Goal: Task Accomplishment & Management: Complete application form

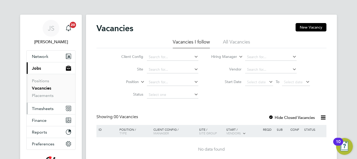
click at [40, 109] on span "Timesheets" at bounding box center [43, 108] width 22 height 5
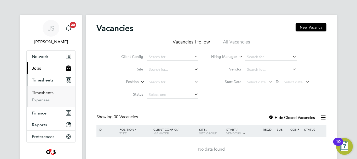
click at [44, 91] on link "Timesheets" at bounding box center [43, 92] width 22 height 5
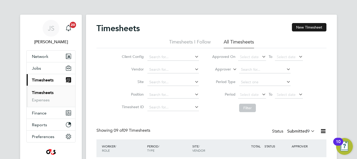
click at [306, 27] on button "New Timesheet" at bounding box center [309, 27] width 35 height 8
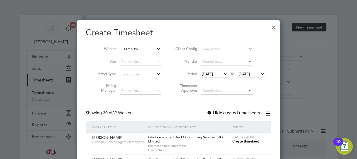
click at [139, 49] on input at bounding box center [140, 49] width 41 height 7
click at [138, 102] on li "[PERSON_NAME]" at bounding box center [151, 105] width 65 height 7
type input "[PERSON_NAME]"
click at [244, 141] on span "Create timesheet" at bounding box center [246, 141] width 27 height 4
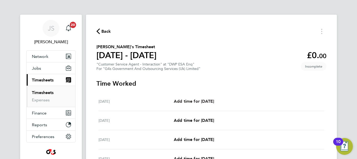
click at [198, 102] on span "Add time for [DATE]" at bounding box center [194, 101] width 40 height 5
select select "30"
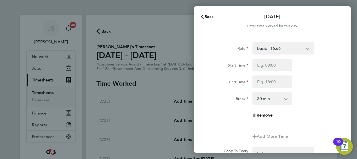
click at [306, 48] on select "basic - 16.66 System Issue Not Paid Annual Leave x1.5 - 24.73 x2 - 32.79 Bank H…" at bounding box center [280, 48] width 54 height 12
select select "30"
click at [272, 67] on input "Start Time" at bounding box center [273, 65] width 40 height 13
type input "07:45"
click at [282, 82] on input "End Time" at bounding box center [273, 81] width 40 height 13
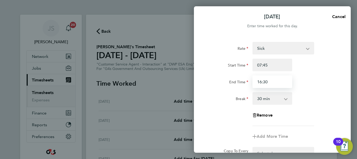
type input "16:30"
click at [309, 96] on div "Break 0 min 15 min 30 min 45 min 60 min 75 min 90 min" at bounding box center [273, 98] width 132 height 13
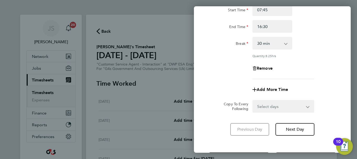
scroll to position [77, 0]
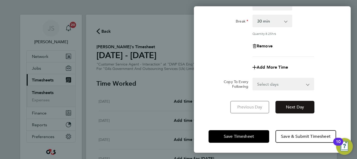
click at [294, 109] on button "Next Day" at bounding box center [295, 107] width 39 height 13
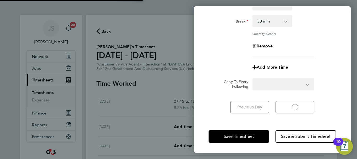
select select "30"
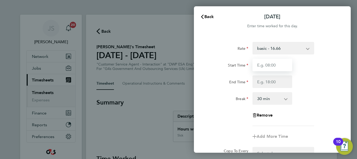
click at [278, 63] on input "Start Time" at bounding box center [273, 65] width 40 height 13
type input "08:45"
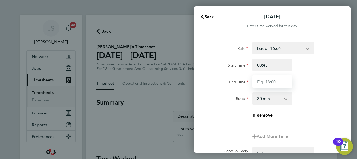
click at [268, 82] on input "End Time" at bounding box center [273, 81] width 40 height 13
type input "12:00"
click at [313, 85] on div "End Time 12:00" at bounding box center [273, 81] width 132 height 13
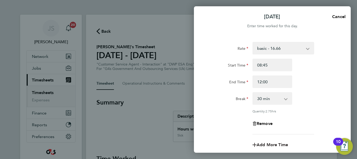
click at [270, 143] on span "Add More Time" at bounding box center [272, 144] width 31 height 5
select select "null"
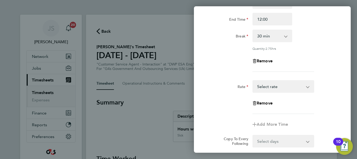
scroll to position [84, 0]
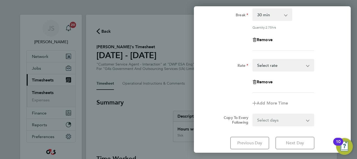
click at [307, 65] on select "System Issue Not Paid basic - 16.66 Annual Leave x1.5 - 24.73 x2 - 32.79 Bank H…" at bounding box center [280, 65] width 54 height 12
select select "30"
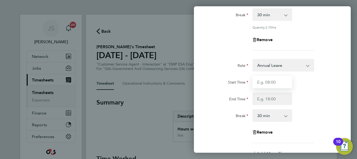
click at [270, 85] on input "Start Time" at bounding box center [273, 82] width 40 height 13
type input "12:00"
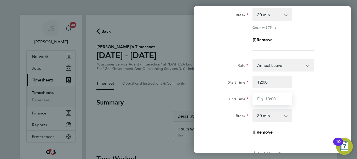
click at [266, 97] on input "End Time" at bounding box center [273, 98] width 40 height 13
type input "15:00"
click at [311, 105] on div "Rate Annual Leave System Issue Not Paid basic - 16.66 x1.5 - 24.73 x2 - 32.79 B…" at bounding box center [273, 101] width 128 height 84
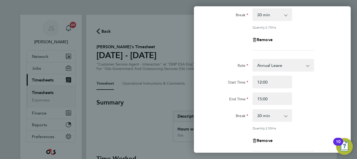
click at [288, 114] on app-icon-cross-button at bounding box center [289, 116] width 6 height 12
click at [286, 115] on app-icon-cross-button at bounding box center [289, 116] width 6 height 12
click at [266, 115] on select "0 min 15 min 30 min 45 min 60 min 75 min 90 min" at bounding box center [269, 116] width 32 height 12
click at [253, 110] on select "0 min 15 min 30 min 45 min 60 min 75 min 90 min" at bounding box center [269, 116] width 32 height 12
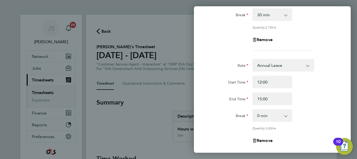
click at [301, 105] on div "Rate Annual Leave System Issue Not Paid basic - 16.66 x1.5 - 24.73 x2 - 32.79 B…" at bounding box center [273, 105] width 128 height 92
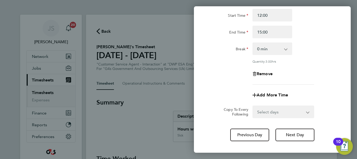
scroll to position [167, 0]
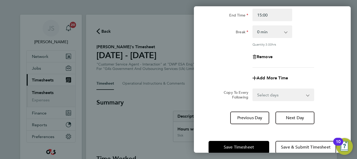
click at [327, 67] on app-timesheet-line-form-group "Rate Annual Leave System Issue Not Paid basic - 16.66 x1.5 - 24.73 x2 - 32.79 B…" at bounding box center [273, 29] width 128 height 109
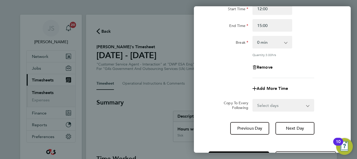
scroll to position [136, 0]
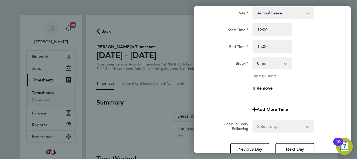
click at [288, 63] on app-icon-cross-button at bounding box center [289, 63] width 6 height 12
click at [284, 62] on select "0 min 15 min 30 min 45 min 60 min 75 min 90 min" at bounding box center [269, 63] width 32 height 12
click at [253, 57] on select "0 min 15 min 30 min 45 min 60 min 75 min 90 min" at bounding box center [269, 63] width 32 height 12
click at [296, 82] on div "Remove" at bounding box center [273, 88] width 132 height 13
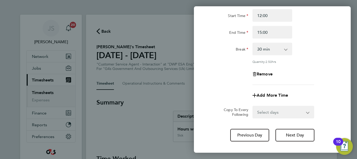
scroll to position [167, 0]
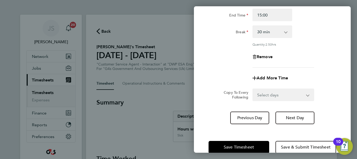
click at [278, 33] on select "0 min 15 min 30 min 45 min 60 min 75 min 90 min" at bounding box center [269, 32] width 32 height 12
select select "0"
click at [253, 26] on select "0 min 15 min 30 min 45 min 60 min 75 min 90 min" at bounding box center [269, 32] width 32 height 12
click at [299, 46] on div "Rate Annual Leave System Issue Not Paid basic - 16.66 x1.5 - 24.73 x2 - 32.79 B…" at bounding box center [273, 21] width 128 height 92
click at [286, 115] on button "Next Day" at bounding box center [295, 117] width 39 height 13
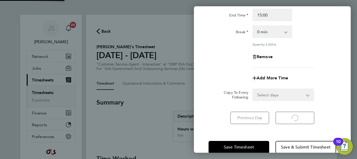
select select "30"
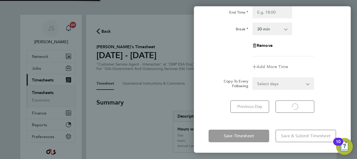
scroll to position [70, 0]
select select "30"
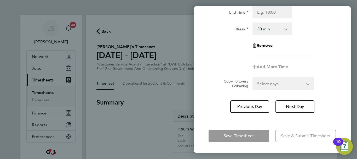
click at [320, 62] on div "Add More Time" at bounding box center [273, 66] width 132 height 13
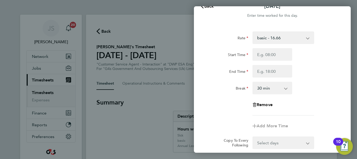
scroll to position [21, 0]
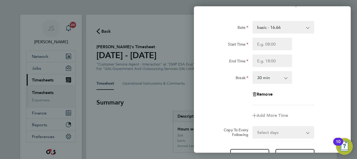
click at [329, 65] on div "End Time" at bounding box center [273, 60] width 132 height 13
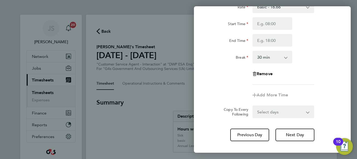
scroll to position [42, 0]
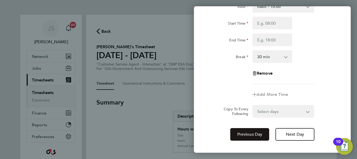
click at [248, 136] on span "Previous Day" at bounding box center [250, 134] width 25 height 5
select select "30"
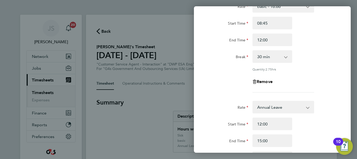
click at [343, 92] on div "Rate basic - 16.66 System Issue Not Paid Annual Leave x1.5 - 24.73 x2 - 32.79 B…" at bounding box center [272, 125] width 157 height 262
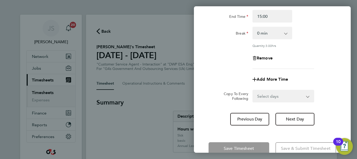
scroll to position [167, 0]
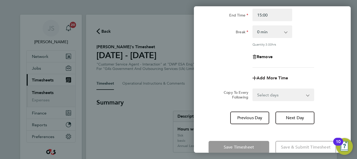
click at [282, 76] on span "Add More Time" at bounding box center [272, 77] width 31 height 5
select select "null"
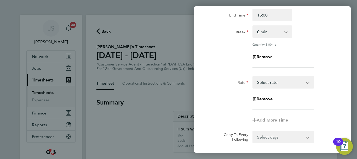
click at [281, 81] on select "System Issue Not Paid basic - 16.66 Annual Leave x1.5 - 24.73 x2 - 32.79 Bank H…" at bounding box center [280, 82] width 54 height 12
select select "30"
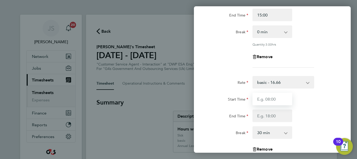
click at [258, 100] on input "Start Time" at bounding box center [273, 99] width 40 height 13
type input "15:00"
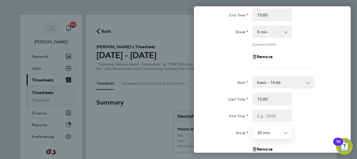
click at [285, 131] on select "0 min 15 min 30 min 45 min 60 min 75 min 90 min" at bounding box center [269, 133] width 32 height 12
select select "0"
click at [253, 127] on select "0 min 15 min 30 min 45 min 60 min 75 min 90 min" at bounding box center [269, 133] width 32 height 12
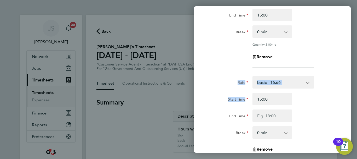
drag, startPoint x: 351, startPoint y: 94, endPoint x: 350, endPoint y: 71, distance: 23.9
click at [350, 71] on div "Rate basic - 16.66 System Issue Not Paid Annual Leave x1.5 - 24.73 x2 - 32.79 B…" at bounding box center [272, 45] width 157 height 355
click at [343, 57] on div "Rate basic - 16.66 System Issue Not Paid Annual Leave x1.5 - 24.73 x2 - 32.79 B…" at bounding box center [272, 45] width 157 height 355
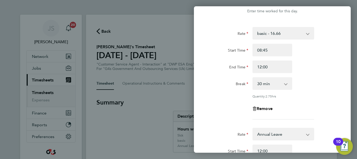
scroll to position [10, 0]
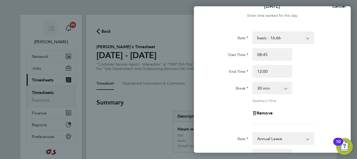
click at [282, 89] on select "0 min 15 min 30 min 45 min 60 min 75 min 90 min" at bounding box center [269, 88] width 32 height 12
select select "0"
click at [253, 82] on select "0 min 15 min 30 min 45 min 60 min 75 min 90 min" at bounding box center [269, 88] width 32 height 12
click at [301, 97] on div "Rate basic - 16.66 System Issue Not Paid Annual Leave x1.5 - 24.73 x2 - 32.79 B…" at bounding box center [273, 77] width 128 height 92
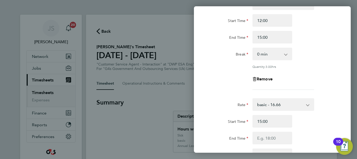
scroll to position [147, 0]
click at [287, 53] on app-icon-cross-button at bounding box center [289, 53] width 6 height 12
click at [284, 53] on select "0 min 15 min 30 min 45 min 60 min 75 min 90 min" at bounding box center [269, 53] width 32 height 12
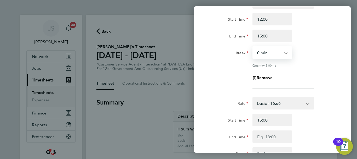
select select "30"
click at [253, 47] on select "0 min 15 min 30 min 45 min 60 min 75 min 90 min" at bounding box center [269, 53] width 32 height 12
click at [296, 70] on div "Rate Annual Leave System Issue Not Paid basic - 16.66 x1.5 - 24.73 x2 - 32.79 B…" at bounding box center [273, 42] width 128 height 92
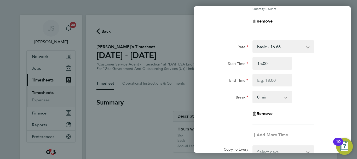
scroll to position [165, 0]
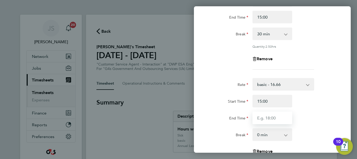
click at [267, 114] on input "End Time" at bounding box center [273, 117] width 40 height 13
type input "16:04"
click at [316, 112] on div "End Time 16:04" at bounding box center [273, 117] width 132 height 13
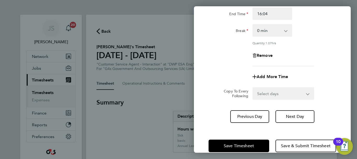
scroll to position [278, 0]
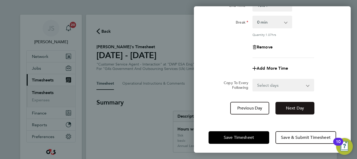
click at [296, 106] on span "Next Day" at bounding box center [295, 107] width 18 height 5
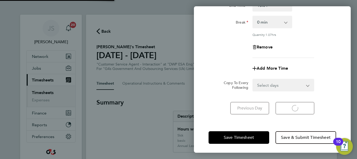
select select "30"
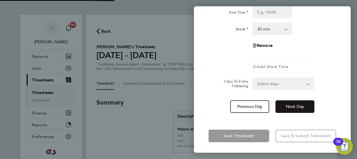
scroll to position [70, 0]
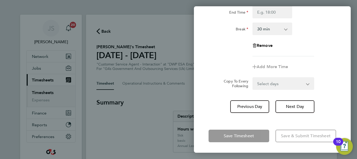
click at [316, 45] on div "Remove" at bounding box center [273, 45] width 132 height 13
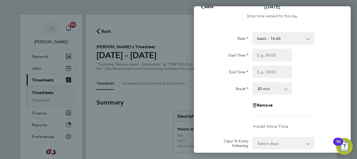
scroll to position [0, 0]
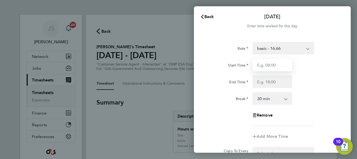
click at [269, 70] on input "Start Time" at bounding box center [273, 65] width 40 height 13
type input "07:45"
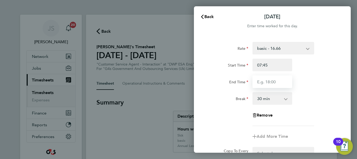
click at [273, 85] on input "End Time" at bounding box center [273, 81] width 40 height 13
type input "17:00"
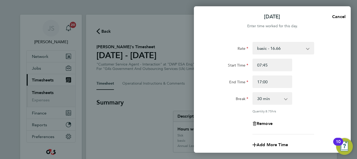
click at [337, 97] on div "Break 0 min 15 min 30 min 45 min 60 min 75 min 90 min" at bounding box center [273, 98] width 132 height 13
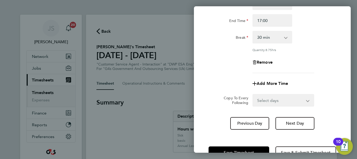
scroll to position [77, 0]
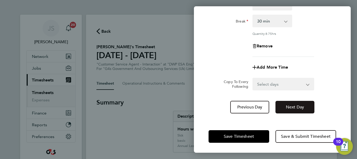
click at [300, 106] on span "Next Day" at bounding box center [295, 106] width 18 height 5
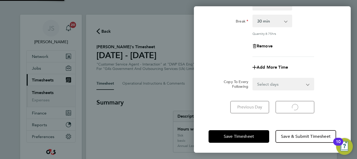
scroll to position [70, 0]
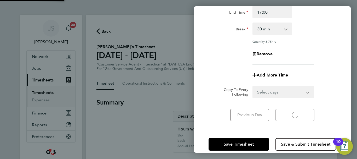
select select "30"
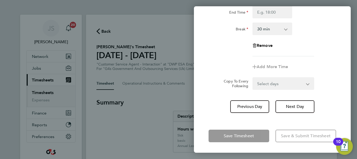
click at [344, 81] on div "Rate basic - 16.66 System Issue Not Paid Annual Leave x1.5 - 24.73 x2 - 32.79 B…" at bounding box center [272, 42] width 157 height 153
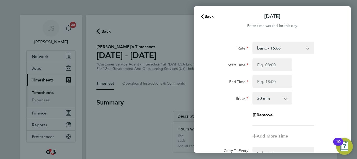
scroll to position [0, 0]
click at [274, 66] on input "Start Time" at bounding box center [273, 65] width 40 height 13
type input "10:00"
click at [270, 83] on input "End Time" at bounding box center [273, 81] width 40 height 13
type input "17:15"
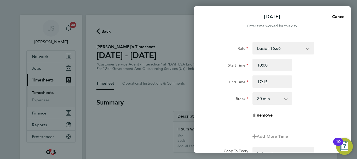
click at [323, 74] on div "Start Time 10:00 End Time 17:15" at bounding box center [273, 73] width 132 height 29
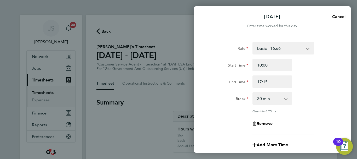
click at [297, 122] on div "Remove" at bounding box center [273, 123] width 132 height 13
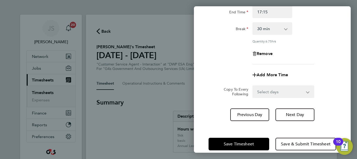
scroll to position [77, 0]
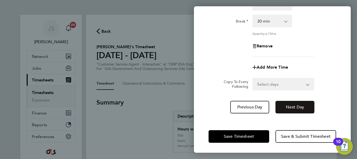
click at [291, 106] on span "Next Day" at bounding box center [295, 106] width 18 height 5
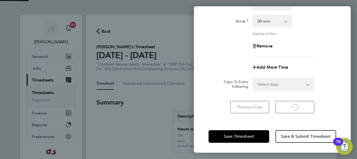
select select "30"
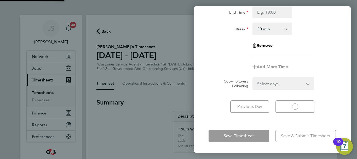
scroll to position [70, 0]
select select "30"
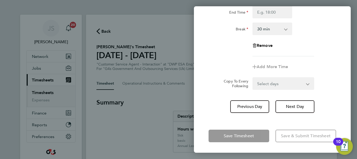
click at [320, 54] on div "Rate basic - 16.66 System Issue Not Paid Annual Leave x1.5 - 24.73 x2 - 32.79 B…" at bounding box center [273, 14] width 128 height 84
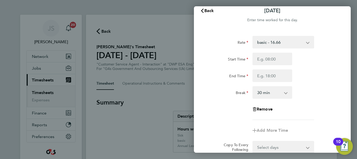
scroll to position [0, 0]
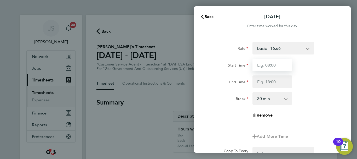
click at [278, 66] on input "Start Time" at bounding box center [273, 65] width 40 height 13
type input "08:45"
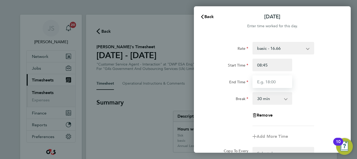
click at [271, 84] on input "End Time" at bounding box center [273, 81] width 40 height 13
type input "16:30"
click at [310, 95] on div "Break 0 min 15 min 30 min 45 min 60 min 75 min 90 min" at bounding box center [273, 98] width 132 height 13
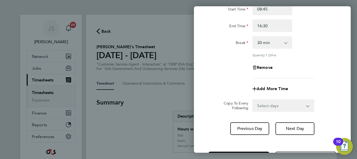
scroll to position [77, 0]
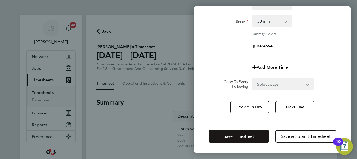
click at [245, 138] on span "Save Timesheet" at bounding box center [239, 136] width 30 height 5
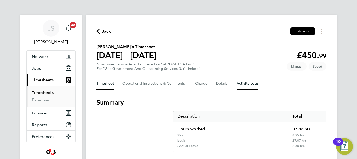
click at [257, 87] on Logs-tab "Activity Logs" at bounding box center [248, 83] width 22 height 13
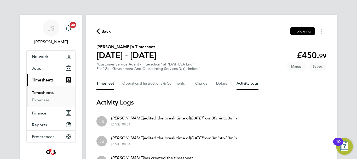
click at [107, 82] on button "Timesheet" at bounding box center [106, 83] width 18 height 13
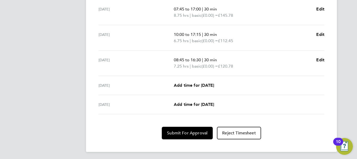
scroll to position [263, 0]
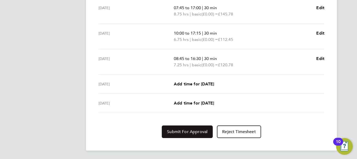
click at [185, 129] on span "Submit For Approval" at bounding box center [187, 131] width 41 height 5
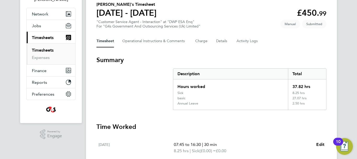
scroll to position [0, 0]
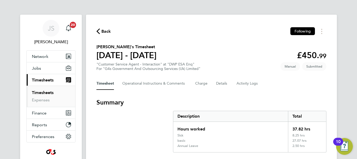
click at [104, 32] on span "Back" at bounding box center [107, 31] width 10 height 6
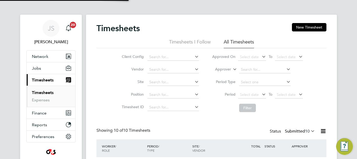
scroll to position [18, 46]
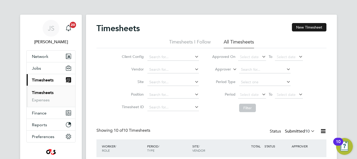
click at [310, 28] on button "New Timesheet" at bounding box center [309, 27] width 35 height 8
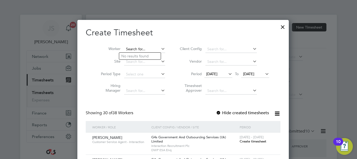
click at [142, 48] on input at bounding box center [144, 49] width 41 height 7
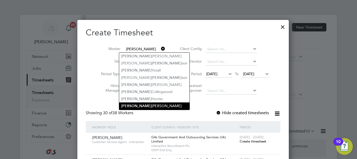
click at [133, 102] on li "[PERSON_NAME]" at bounding box center [154, 105] width 70 height 7
type input "[PERSON_NAME]"
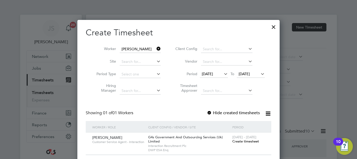
click at [241, 141] on span "Create timesheet" at bounding box center [246, 141] width 27 height 4
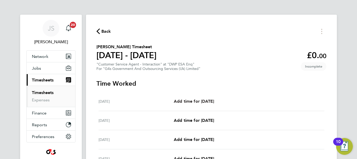
click at [201, 100] on span "Add time for [DATE]" at bounding box center [194, 101] width 40 height 5
select select "30"
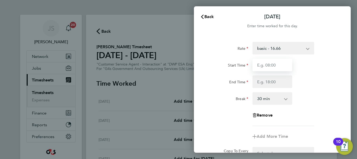
click at [282, 63] on input "Start Time" at bounding box center [273, 65] width 40 height 13
type input "08:30"
click at [312, 64] on div "Start Time 08:30" at bounding box center [273, 65] width 132 height 13
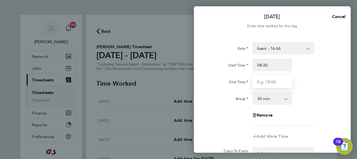
click at [260, 81] on input "End Time" at bounding box center [273, 81] width 40 height 13
type input "16:30"
click at [317, 86] on div "End Time 16:30" at bounding box center [273, 81] width 132 height 13
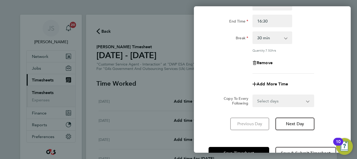
scroll to position [77, 0]
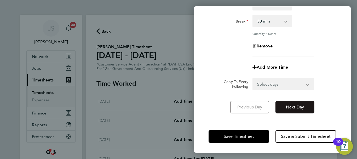
click at [297, 107] on span "Next Day" at bounding box center [295, 106] width 18 height 5
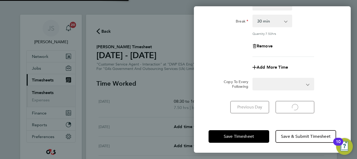
select select "30"
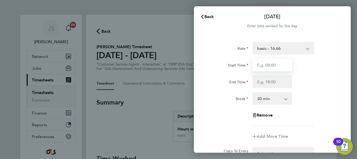
click at [280, 67] on input "Start Time" at bounding box center [273, 65] width 40 height 13
type input "08:45"
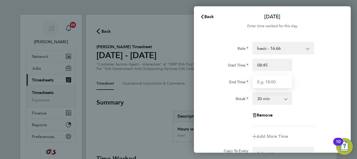
click at [273, 81] on input "End Time" at bounding box center [273, 81] width 40 height 13
type input "16:00"
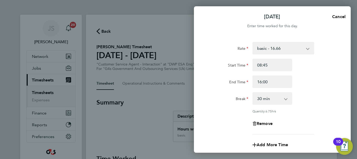
click at [301, 86] on div "End Time 16:00" at bounding box center [273, 81] width 132 height 13
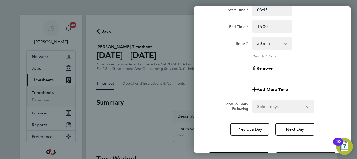
scroll to position [77, 0]
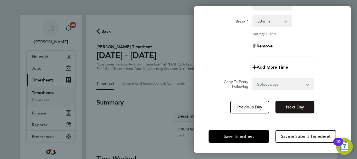
click at [293, 105] on span "Next Day" at bounding box center [295, 106] width 18 height 5
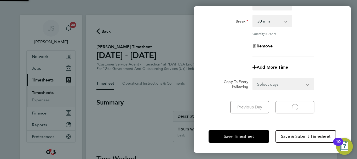
select select "30"
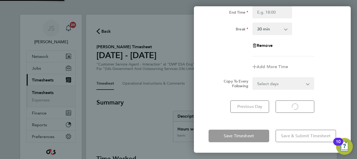
scroll to position [70, 0]
select select "30"
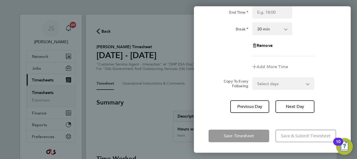
click at [339, 55] on div "Rate basic - 16.66 Annual Leave System Issue Not Paid x1.5 - 24.73 Bank Holiday…" at bounding box center [272, 42] width 157 height 153
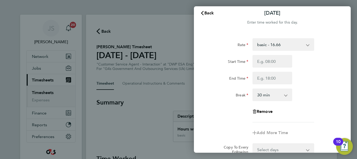
scroll to position [0, 0]
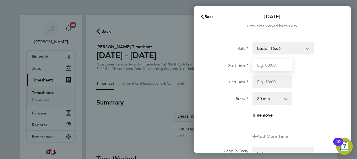
click at [278, 65] on input "Start Time" at bounding box center [273, 65] width 40 height 13
type input "07:45"
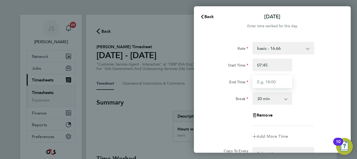
click at [269, 82] on input "End Time" at bounding box center [273, 81] width 40 height 13
type input "17:00"
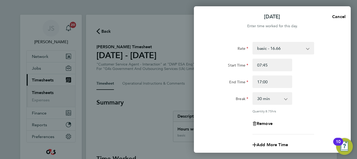
click at [315, 89] on div "Rate basic - 16.66 Annual Leave System Issue Not Paid x1.5 - 24.73 Bank Holiday…" at bounding box center [273, 88] width 128 height 92
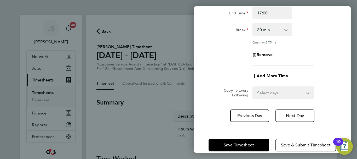
scroll to position [77, 0]
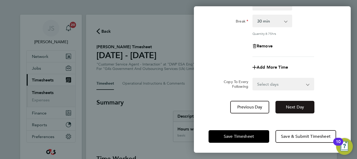
click at [295, 106] on span "Next Day" at bounding box center [295, 106] width 18 height 5
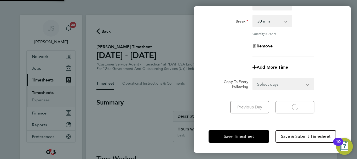
scroll to position [70, 0]
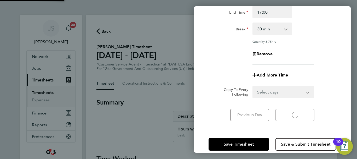
select select "30"
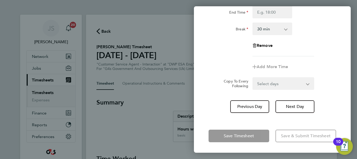
click at [312, 39] on div "Rate basic - 16.66 Annual Leave System Issue Not Paid x1.5 - 24.73 Bank Holiday…" at bounding box center [273, 14] width 128 height 84
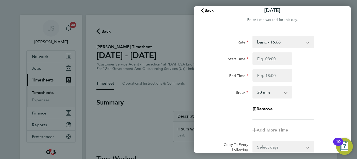
scroll to position [0, 0]
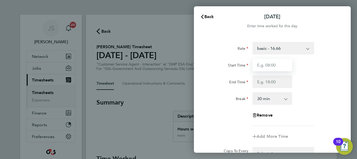
click at [275, 65] on input "Start Time" at bounding box center [273, 65] width 40 height 13
type input "10:00"
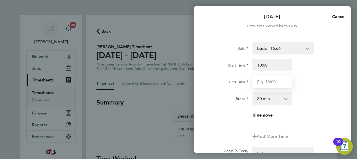
click at [269, 77] on input "End Time" at bounding box center [273, 81] width 40 height 13
type input "17:00"
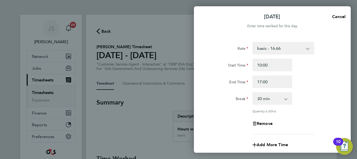
click at [314, 87] on div "End Time 17:00" at bounding box center [273, 81] width 132 height 13
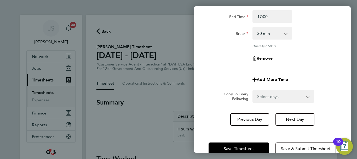
scroll to position [77, 0]
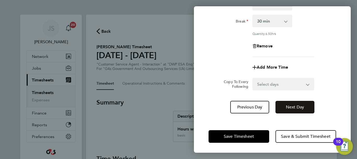
click at [295, 109] on span "Next Day" at bounding box center [295, 106] width 18 height 5
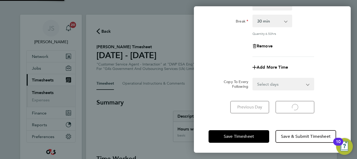
scroll to position [70, 0]
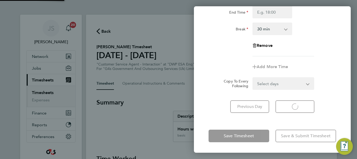
select select "30"
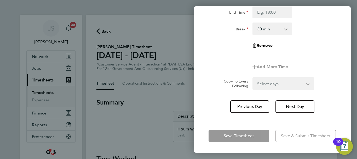
click at [306, 37] on div "Rate basic - 16.66 Annual Leave System Issue Not Paid x1.5 - 24.73 Bank Holiday…" at bounding box center [273, 14] width 128 height 84
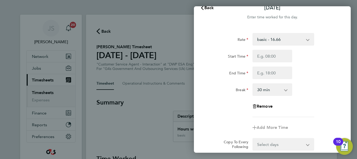
scroll to position [0, 0]
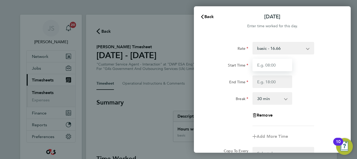
click at [271, 67] on input "Start Time" at bounding box center [273, 65] width 40 height 13
type input "08:45"
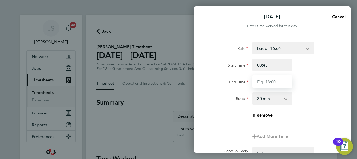
click at [274, 84] on input "End Time" at bounding box center [273, 81] width 40 height 13
type input "16:30"
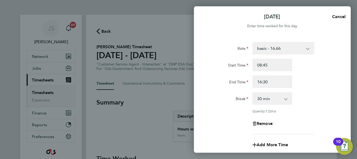
click at [315, 88] on div "Rate basic - 16.66 Annual Leave System Issue Not Paid x1.5 - 24.73 Bank Holiday…" at bounding box center [273, 88] width 128 height 92
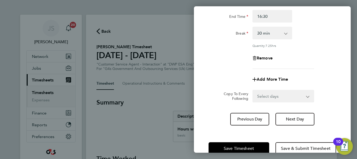
scroll to position [77, 0]
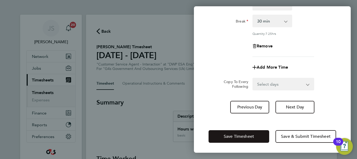
click at [245, 136] on span "Save Timesheet" at bounding box center [239, 136] width 30 height 5
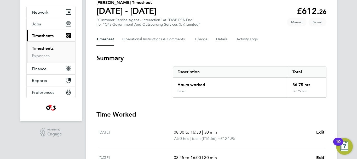
scroll to position [42, 0]
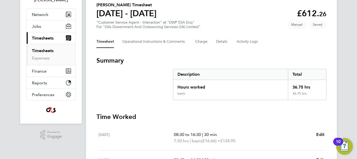
click at [320, 134] on span "Edit" at bounding box center [321, 134] width 8 height 5
select select "30"
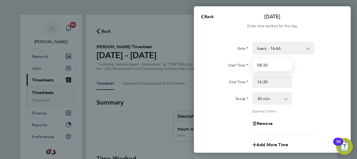
click at [260, 65] on input "08:30" at bounding box center [273, 65] width 40 height 13
type input "07:45"
click at [312, 80] on div "End Time 16:30" at bounding box center [273, 81] width 132 height 13
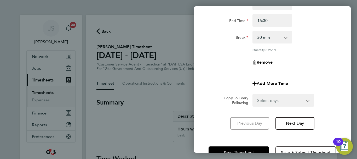
scroll to position [77, 0]
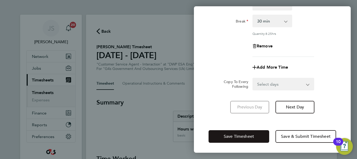
click at [246, 134] on span "Save Timesheet" at bounding box center [239, 136] width 30 height 5
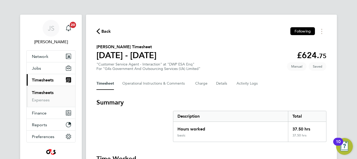
click at [135, 126] on section "Summary Description Total Hours worked 37.50 hrs basic 37.50 hrs" at bounding box center [212, 120] width 230 height 44
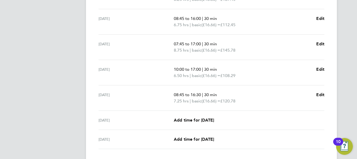
scroll to position [219, 0]
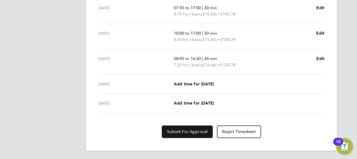
click at [187, 128] on button "Submit For Approval" at bounding box center [187, 131] width 51 height 13
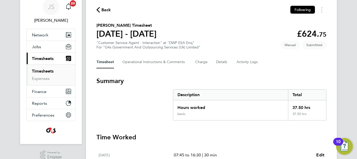
scroll to position [0, 0]
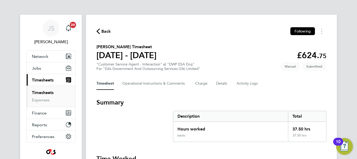
click at [104, 32] on span "Back" at bounding box center [107, 31] width 10 height 6
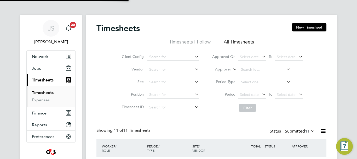
scroll to position [18, 46]
click at [164, 56] on input at bounding box center [174, 56] width 52 height 7
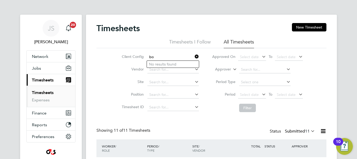
type input "b"
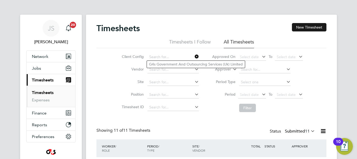
click at [301, 29] on button "New Timesheet" at bounding box center [309, 27] width 35 height 8
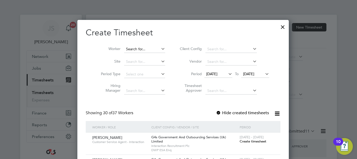
click at [124, 49] on input at bounding box center [144, 49] width 41 height 7
click at [132, 55] on li "Bolu watife Osungade" at bounding box center [140, 56] width 42 height 7
type input "Boluwatife Osungade"
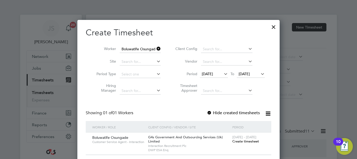
click at [243, 141] on span "Create timesheet" at bounding box center [246, 141] width 27 height 4
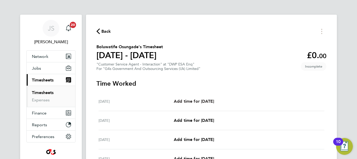
click at [202, 102] on span "Add time for [DATE]" at bounding box center [194, 101] width 40 height 5
select select "30"
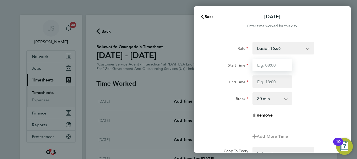
click at [274, 65] on input "Start Time" at bounding box center [273, 65] width 40 height 13
type input "07:45"
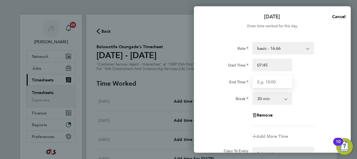
click at [275, 83] on input "End Time" at bounding box center [273, 81] width 40 height 13
type input "14:00"
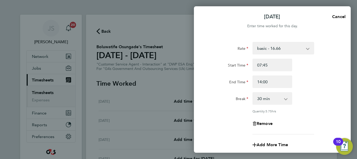
click at [305, 93] on div "Break 0 min 15 min 30 min 45 min 60 min 75 min 90 min" at bounding box center [273, 98] width 132 height 13
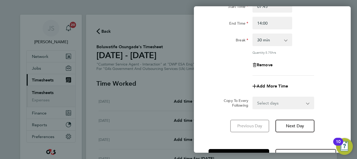
scroll to position [77, 0]
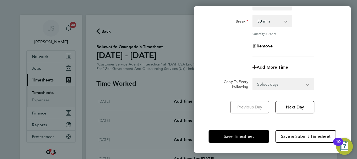
click at [274, 65] on span "Add More Time" at bounding box center [272, 67] width 31 height 5
select select "null"
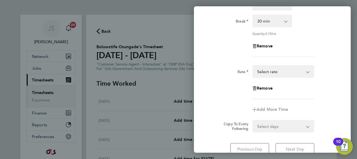
click at [308, 70] on select "x2 - 32.79 System Issue Not Paid x1.5 - 24.73 Annual Leave Bank Holiday Sick Sy…" at bounding box center [280, 72] width 54 height 12
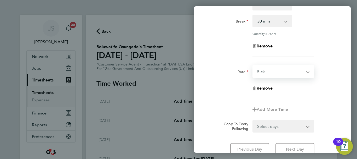
select select "30"
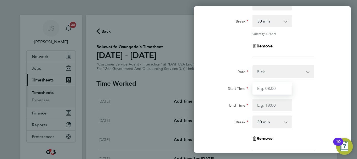
click at [272, 89] on input "Start Time" at bounding box center [273, 88] width 40 height 13
click at [272, 89] on input "14" at bounding box center [273, 88] width 40 height 13
type input "14:00"
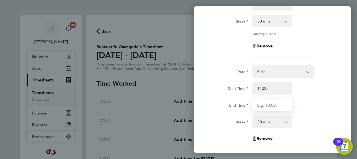
click at [270, 102] on input "End Time" at bounding box center [273, 105] width 40 height 13
type input "16:30"
click at [283, 122] on select "0 min 15 min 30 min 45 min 60 min 75 min 90 min" at bounding box center [269, 122] width 32 height 12
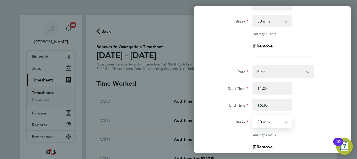
select select "0"
click at [253, 116] on select "0 min 15 min 30 min 45 min 60 min 75 min 90 min" at bounding box center [269, 122] width 32 height 12
click at [309, 100] on div "End Time 16:30" at bounding box center [273, 105] width 132 height 13
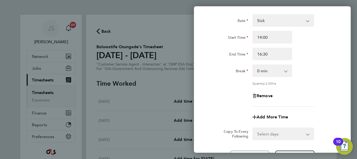
scroll to position [178, 0]
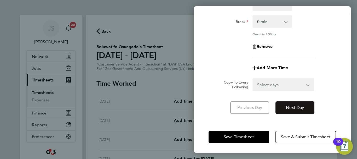
click at [293, 105] on span "Next Day" at bounding box center [295, 107] width 18 height 5
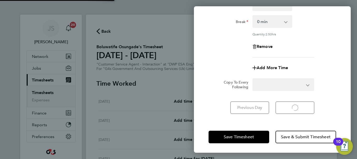
select select "30"
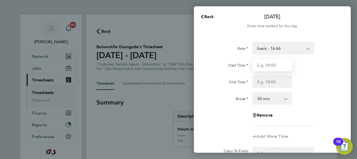
click at [275, 64] on input "Start Time" at bounding box center [273, 65] width 40 height 13
type input "08:45"
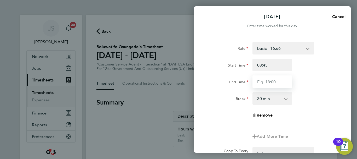
click at [271, 82] on input "End Time" at bounding box center [273, 81] width 40 height 13
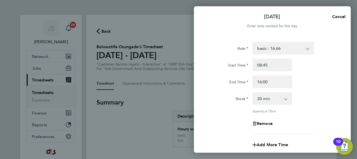
click at [309, 87] on div "End Time 16:00" at bounding box center [273, 81] width 132 height 13
click at [271, 80] on input "16:00" at bounding box center [273, 81] width 40 height 13
type input "16:06"
click at [316, 88] on div "Rate basic - 16.66 x2 - 32.79 System Issue Not Paid x1.5 - 24.73 Annual Leave B…" at bounding box center [273, 88] width 128 height 92
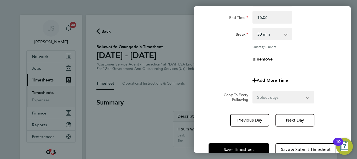
scroll to position [77, 0]
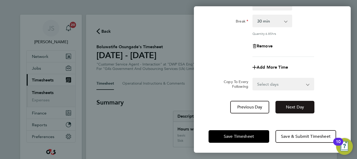
click at [297, 103] on button "Next Day" at bounding box center [295, 107] width 39 height 13
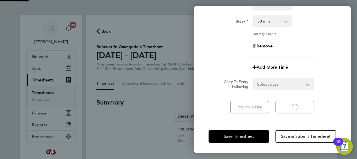
select select "30"
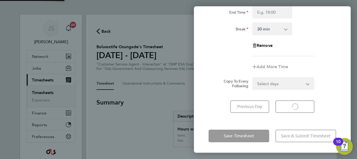
scroll to position [70, 0]
select select "30"
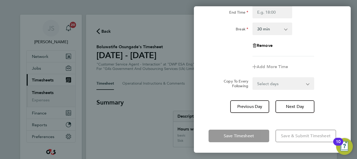
click at [315, 46] on div "Remove" at bounding box center [273, 45] width 132 height 13
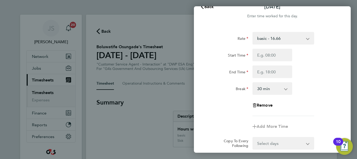
scroll to position [0, 0]
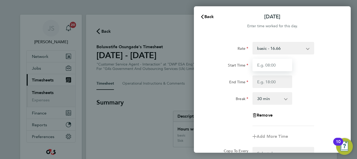
click at [277, 64] on input "Start Time" at bounding box center [273, 65] width 40 height 13
type input "07:45"
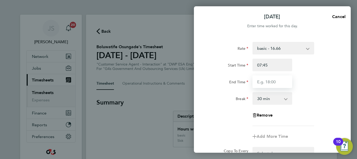
click at [274, 82] on input "End Time" at bounding box center [273, 81] width 40 height 13
type input "17:00"
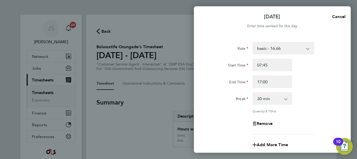
click at [326, 79] on div "End Time 17:00" at bounding box center [273, 81] width 132 height 13
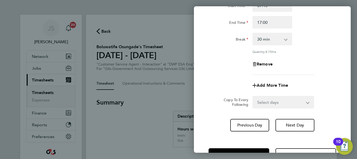
scroll to position [77, 0]
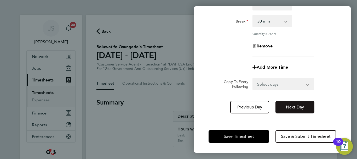
click at [299, 105] on span "Next Day" at bounding box center [295, 106] width 18 height 5
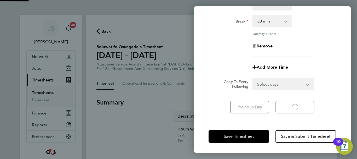
select select "30"
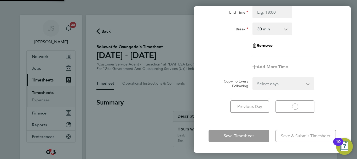
scroll to position [70, 0]
select select "30"
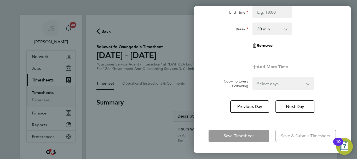
click at [327, 43] on div "Remove" at bounding box center [273, 45] width 132 height 13
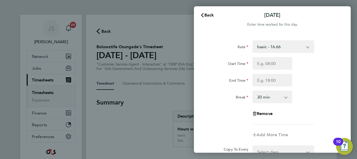
scroll to position [0, 0]
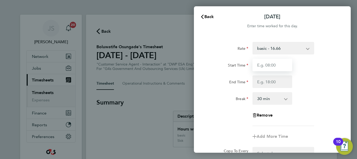
click at [277, 63] on input "Start Time" at bounding box center [273, 65] width 40 height 13
type input "10:00"
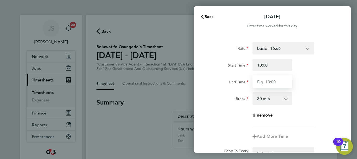
click at [272, 79] on input "End Time" at bounding box center [273, 81] width 40 height 13
type input "17:00"
click at [330, 89] on div "Rate basic - 16.66 x2 - 32.79 System Issue Not Paid x1.5 - 24.73 Annual Leave B…" at bounding box center [273, 84] width 128 height 84
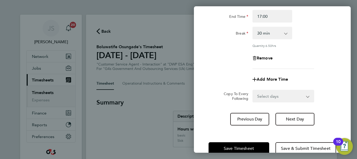
scroll to position [77, 0]
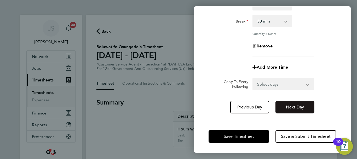
click at [299, 106] on span "Next Day" at bounding box center [295, 106] width 18 height 5
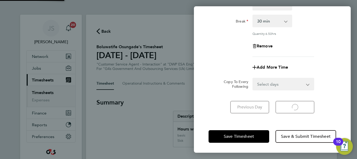
scroll to position [70, 0]
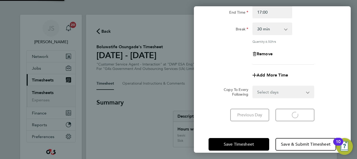
select select "30"
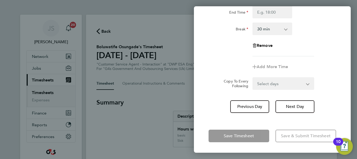
click at [338, 37] on div "Rate basic - 16.66 x2 - 32.79 System Issue Not Paid x1.5 - 24.73 Annual Leave B…" at bounding box center [272, 42] width 157 height 153
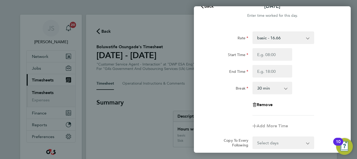
scroll to position [0, 0]
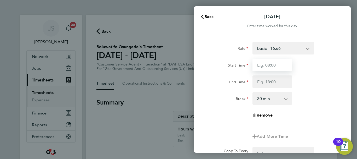
click at [265, 65] on input "Start Time" at bounding box center [273, 65] width 40 height 13
type input "08:45"
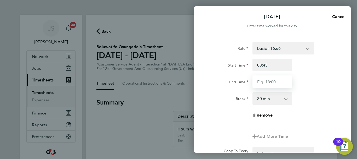
click at [273, 84] on input "End Time" at bounding box center [273, 81] width 40 height 13
type input "16:06"
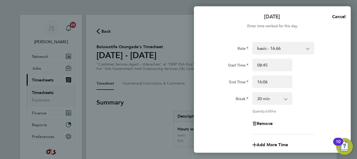
click at [315, 90] on div "Rate basic - 16.66 x2 - 32.79 System Issue Not Paid x1.5 - 24.73 Annual Leave B…" at bounding box center [273, 88] width 128 height 92
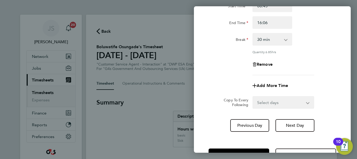
scroll to position [77, 0]
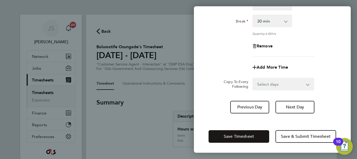
click at [232, 137] on span "Save Timesheet" at bounding box center [239, 136] width 30 height 5
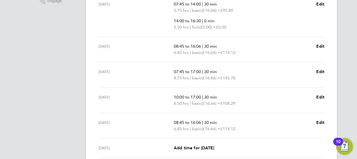
scroll to position [178, 0]
click at [320, 122] on span "Edit" at bounding box center [321, 121] width 8 height 5
select select "30"
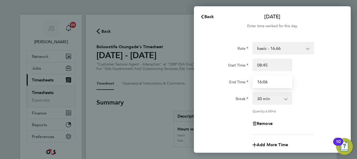
click at [265, 81] on input "16:06" at bounding box center [273, 81] width 40 height 13
type input "16:36"
click at [309, 92] on div "Break 0 min 15 min 30 min 45 min 60 min 75 min 90 min" at bounding box center [273, 98] width 132 height 13
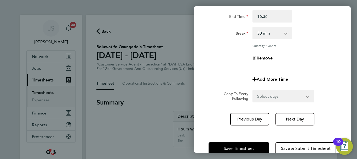
scroll to position [77, 0]
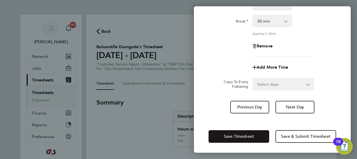
click at [243, 138] on button "Save Timesheet" at bounding box center [239, 136] width 61 height 13
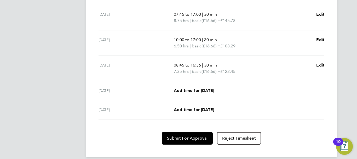
scroll to position [241, 0]
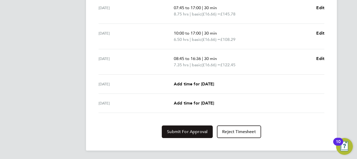
click at [177, 132] on span "Submit For Approval" at bounding box center [187, 131] width 41 height 5
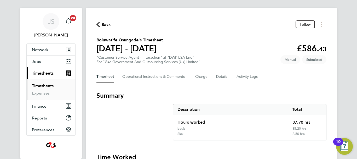
scroll to position [0, 0]
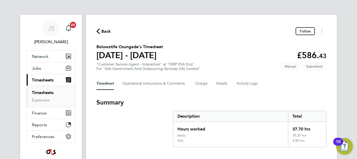
click at [103, 32] on span "Back" at bounding box center [107, 31] width 10 height 6
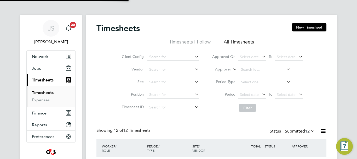
scroll to position [18, 46]
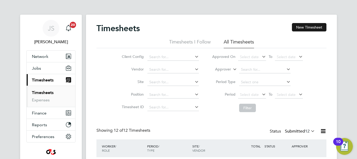
click at [303, 25] on button "New Timesheet" at bounding box center [309, 27] width 35 height 8
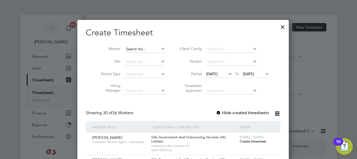
click at [143, 49] on input at bounding box center [144, 49] width 41 height 7
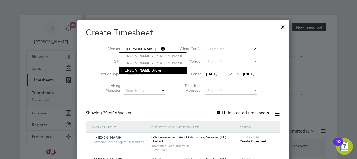
click at [134, 68] on li "[PERSON_NAME]" at bounding box center [153, 70] width 68 height 7
type input "[PERSON_NAME]"
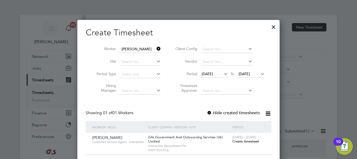
click at [249, 141] on span "Create timesheet" at bounding box center [246, 141] width 27 height 4
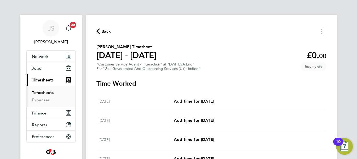
click at [212, 100] on span "Add time for [DATE]" at bounding box center [194, 101] width 40 height 5
select select "30"
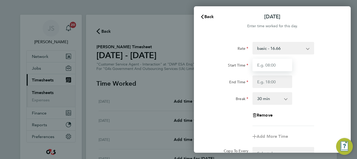
click at [259, 67] on input "Start Time" at bounding box center [273, 65] width 40 height 13
type input "09:00"
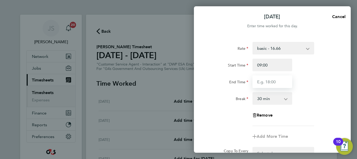
click at [269, 81] on input "End Time" at bounding box center [273, 81] width 40 height 13
type input "17:00"
click at [308, 113] on div "Rate basic - 16.66 x1.5 - 24.73 Annual Leave Bank Holiday System Issue Paid - 1…" at bounding box center [273, 84] width 128 height 84
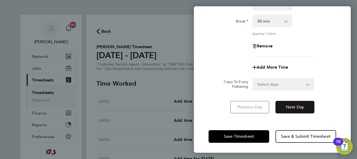
click at [301, 107] on span "Next Day" at bounding box center [295, 106] width 18 height 5
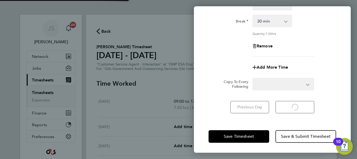
select select "30"
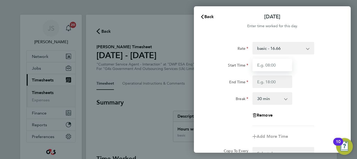
click at [277, 65] on input "Start Time" at bounding box center [273, 65] width 40 height 13
type input "09:00"
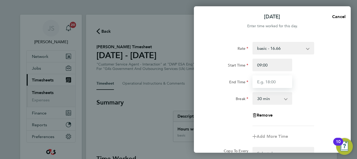
click at [273, 80] on input "End Time" at bounding box center [273, 81] width 40 height 13
type input "17:00"
click at [303, 103] on div "Break 0 min 15 min 30 min 45 min 60 min 75 min 90 min" at bounding box center [273, 98] width 132 height 13
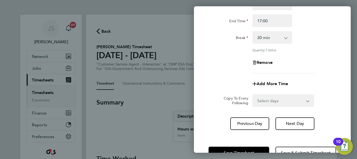
scroll to position [77, 0]
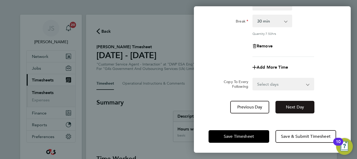
click at [294, 107] on span "Next Day" at bounding box center [295, 106] width 18 height 5
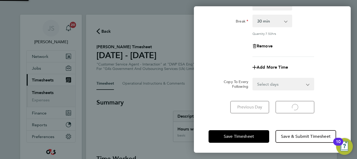
scroll to position [70, 0]
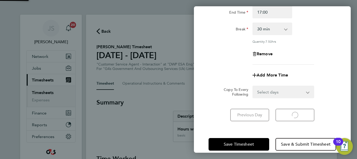
select select "30"
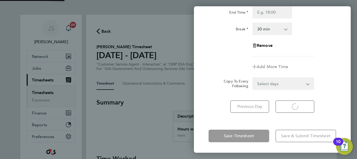
select select "30"
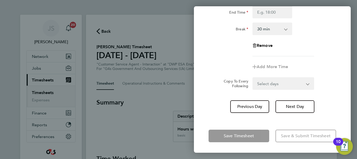
click at [330, 49] on div "Remove" at bounding box center [273, 45] width 132 height 13
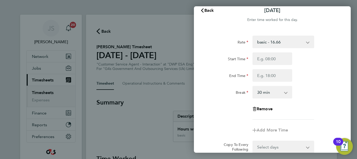
scroll to position [0, 0]
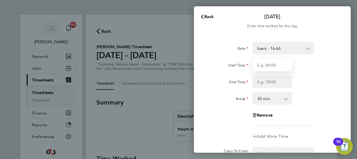
click at [271, 66] on input "Start Time" at bounding box center [273, 65] width 40 height 13
type input "09:00"
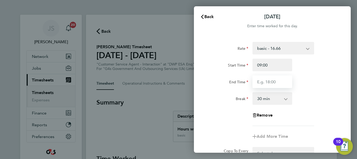
click at [275, 80] on input "End Time" at bounding box center [273, 81] width 40 height 13
type input "17:00"
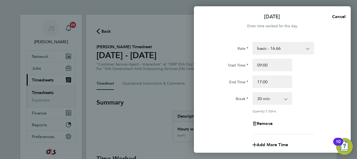
click at [328, 80] on div "End Time 17:00" at bounding box center [273, 81] width 132 height 13
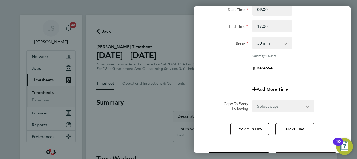
scroll to position [77, 0]
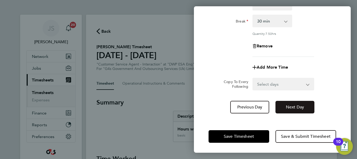
click at [288, 110] on button "Next Day" at bounding box center [295, 107] width 39 height 13
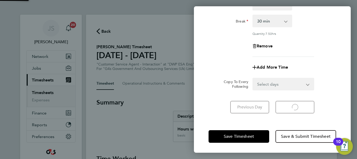
select select "30"
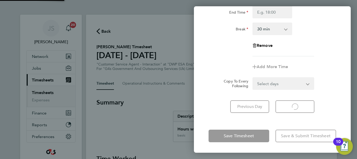
scroll to position [70, 0]
select select "30"
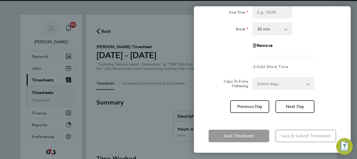
click at [323, 59] on app-timesheet-line-form-group "Rate basic - 16.66 x1.5 - 24.73 Annual Leave Bank Holiday System Issue Paid - 1…" at bounding box center [273, 22] width 128 height 101
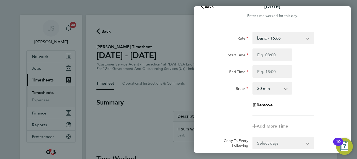
scroll to position [0, 0]
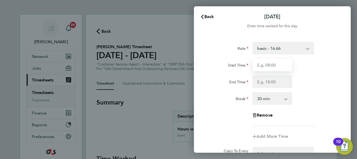
click at [279, 65] on input "Start Time" at bounding box center [273, 65] width 40 height 13
type input "09:00"
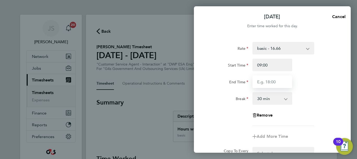
click at [279, 83] on input "End Time" at bounding box center [273, 81] width 40 height 13
type input "17:08"
click at [316, 90] on div "Rate basic - 16.66 x1.5 - 24.73 Annual Leave Bank Holiday System Issue Paid - 1…" at bounding box center [273, 84] width 128 height 84
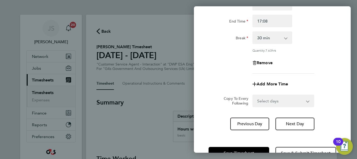
scroll to position [77, 0]
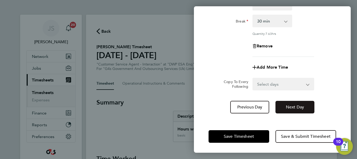
click at [291, 107] on span "Next Day" at bounding box center [295, 106] width 18 height 5
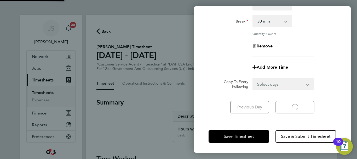
scroll to position [70, 0]
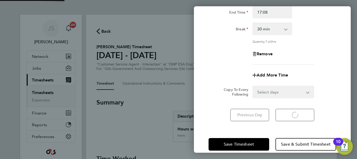
select select "30"
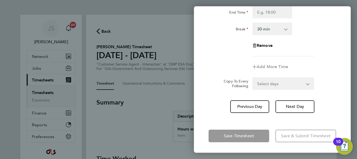
click at [313, 42] on div "Remove" at bounding box center [273, 45] width 132 height 13
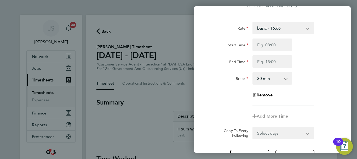
scroll to position [0, 0]
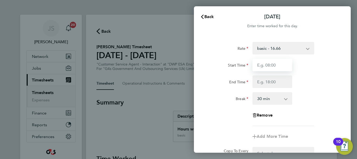
click at [284, 63] on input "Start Time" at bounding box center [273, 65] width 40 height 13
type input "09:00"
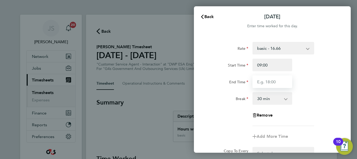
click at [276, 83] on input "End Time" at bounding box center [273, 81] width 40 height 13
type input "17:08"
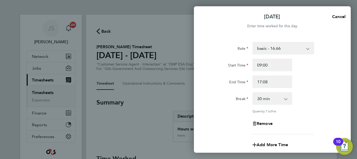
click at [312, 69] on div "Start Time 09:00" at bounding box center [273, 65] width 132 height 13
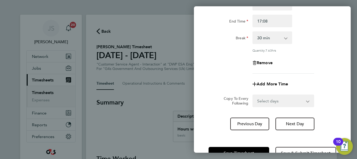
scroll to position [77, 0]
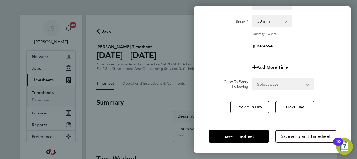
click at [323, 78] on div "Copy To Every Following Select days Day Weekend (Sat-Sun) [DATE] [DATE]" at bounding box center [273, 84] width 132 height 13
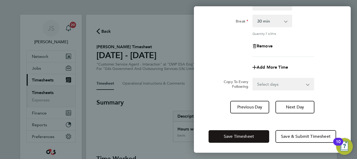
click at [236, 137] on span "Save Timesheet" at bounding box center [239, 136] width 30 height 5
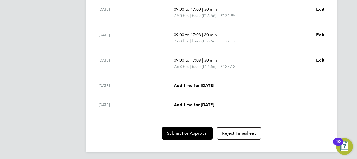
scroll to position [219, 0]
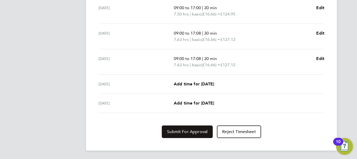
click at [189, 132] on span "Submit For Approval" at bounding box center [187, 131] width 41 height 5
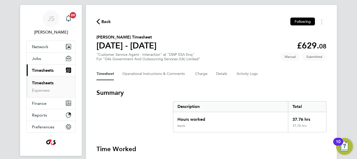
scroll to position [0, 0]
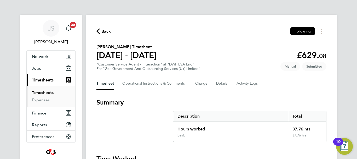
click at [101, 31] on span "Back" at bounding box center [104, 31] width 15 height 5
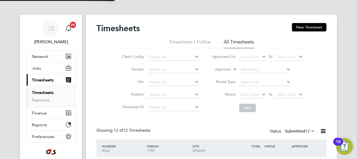
scroll to position [18, 46]
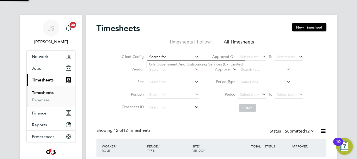
click at [168, 56] on input at bounding box center [174, 56] width 52 height 7
click at [303, 30] on button "New Timesheet" at bounding box center [309, 27] width 35 height 8
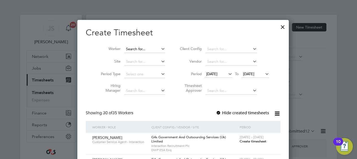
click at [146, 47] on input at bounding box center [144, 49] width 41 height 7
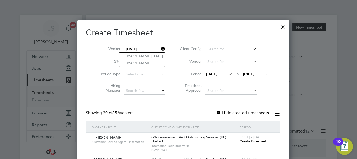
type input "[DATE]"
click at [140, 48] on input at bounding box center [144, 49] width 41 height 7
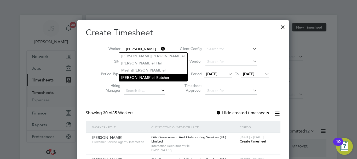
click at [138, 77] on li "[PERSON_NAME] [PERSON_NAME]" at bounding box center [153, 77] width 68 height 7
type input "[PERSON_NAME]"
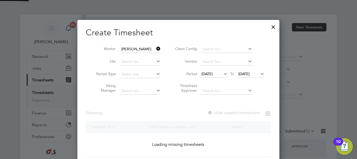
scroll to position [146, 203]
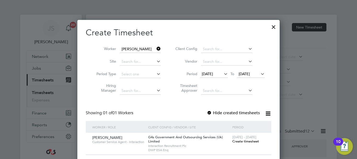
click at [267, 58] on li "Vendor" at bounding box center [219, 61] width 104 height 13
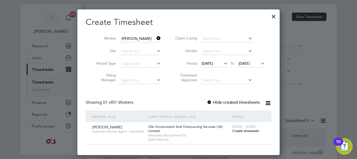
click at [244, 131] on span "Create timesheet" at bounding box center [246, 130] width 27 height 4
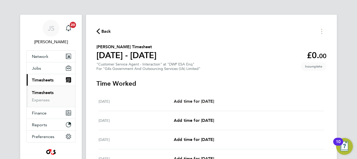
click at [201, 102] on span "Add time for [DATE]" at bounding box center [194, 101] width 40 height 5
select select "30"
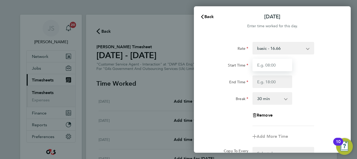
click at [276, 64] on input "Start Time" at bounding box center [273, 65] width 40 height 13
type input "09:00"
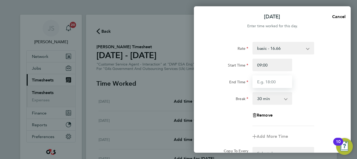
click at [276, 80] on input "End Time" at bounding box center [273, 81] width 40 height 13
type input "17:00"
click at [315, 93] on div "Break 0 min 15 min 30 min 45 min 60 min 75 min 90 min" at bounding box center [273, 98] width 132 height 13
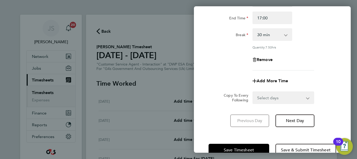
scroll to position [77, 0]
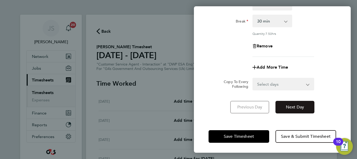
click at [298, 107] on span "Next Day" at bounding box center [295, 106] width 18 height 5
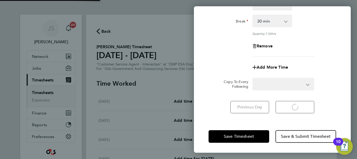
select select "30"
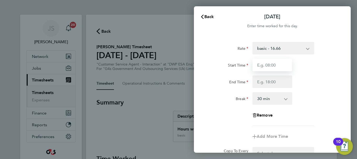
click at [286, 66] on input "Start Time" at bounding box center [273, 65] width 40 height 13
type input "09:00"
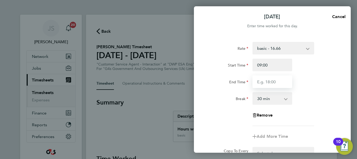
click at [277, 80] on input "End Time" at bounding box center [273, 81] width 40 height 13
type input "17:10"
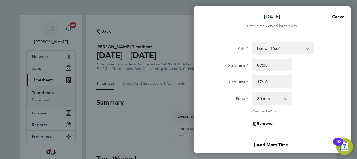
click at [318, 85] on div "End Time 17:10" at bounding box center [273, 81] width 132 height 13
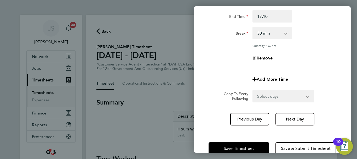
scroll to position [77, 0]
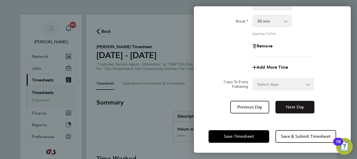
click at [293, 105] on span "Next Day" at bounding box center [295, 106] width 18 height 5
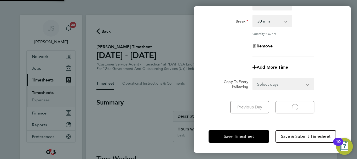
scroll to position [70, 0]
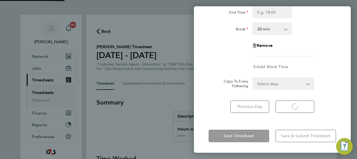
select select "30"
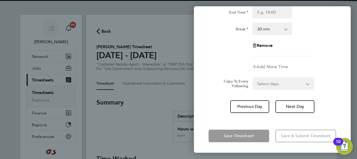
click at [313, 54] on div "Rate basic - 16.66 Annual Leave Sick Bank Holiday System Issue Not Paid x2 - 32…" at bounding box center [273, 14] width 128 height 84
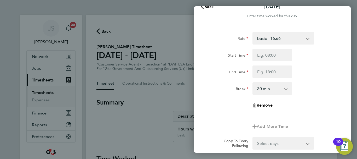
scroll to position [0, 0]
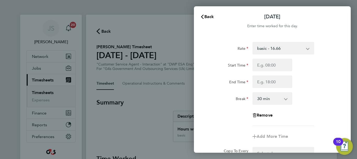
click at [309, 49] on app-icon-cross-button at bounding box center [311, 48] width 6 height 12
click at [306, 48] on select "basic - 16.66 Annual Leave Sick Bank Holiday System Issue Not Paid x2 - 32.79 x…" at bounding box center [280, 48] width 54 height 12
select select "30"
click at [279, 66] on input "Start Time" at bounding box center [273, 65] width 40 height 13
type input "09:00"
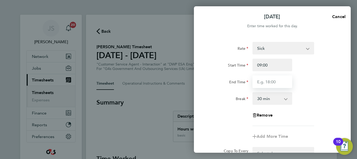
click at [275, 77] on input "End Time" at bounding box center [273, 81] width 40 height 13
type input "17:00"
click at [312, 86] on div "End Time 17:00" at bounding box center [273, 81] width 132 height 13
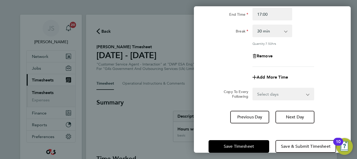
scroll to position [77, 0]
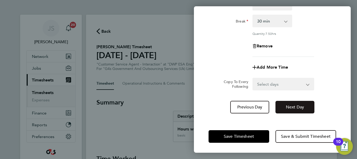
click at [295, 108] on span "Next Day" at bounding box center [295, 106] width 18 height 5
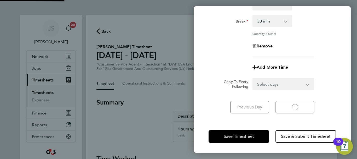
scroll to position [70, 0]
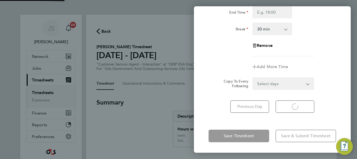
select select "30"
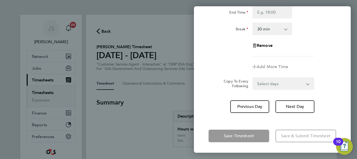
click at [331, 37] on div "Rate basic - 16.66 Annual Leave Sick Bank Holiday System Issue Not Paid x2 - 32…" at bounding box center [273, 14] width 128 height 84
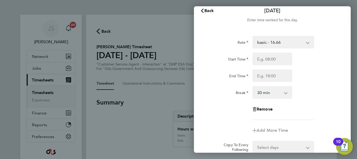
scroll to position [0, 0]
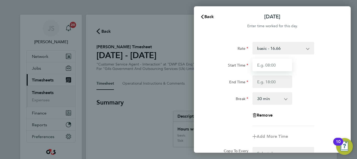
click at [282, 65] on input "Start Time" at bounding box center [273, 65] width 40 height 13
type input "09:00"
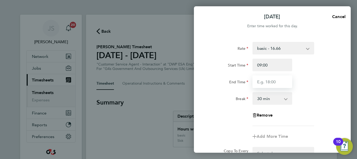
click at [261, 84] on input "End Time" at bounding box center [273, 81] width 40 height 13
type input "15:30"
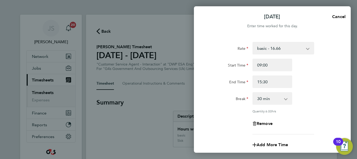
click at [328, 88] on div "Rate basic - 16.66 Annual Leave Sick Bank Holiday System Issue Not Paid x2 - 32…" at bounding box center [273, 88] width 128 height 92
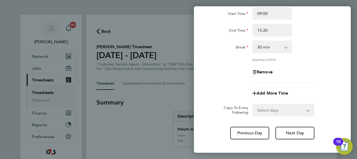
scroll to position [52, 0]
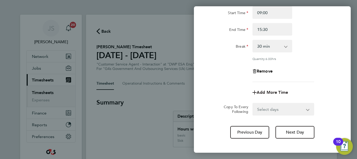
click at [268, 91] on span "Add More Time" at bounding box center [272, 92] width 31 height 5
select select "null"
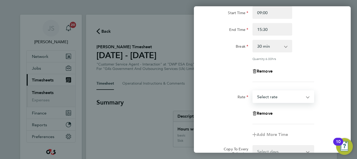
click at [304, 98] on select "Annual Leave Sick Bank Holiday System Issue Not Paid x2 - 32.79 basic - 16.66 x…" at bounding box center [280, 97] width 54 height 12
select select "30"
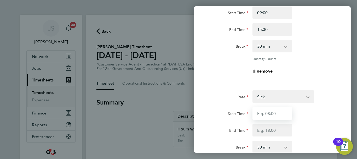
click at [279, 114] on input "Start Time" at bounding box center [273, 113] width 40 height 13
type input "15:30"
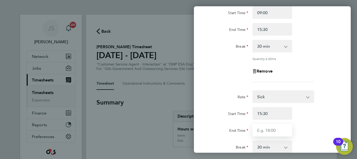
click at [284, 130] on input "End Time" at bounding box center [273, 130] width 40 height 13
type input "17:00"
click at [311, 126] on div "End Time 17:00" at bounding box center [273, 130] width 132 height 13
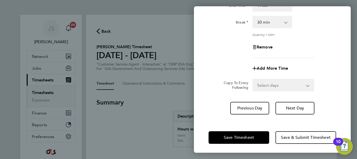
scroll to position [178, 0]
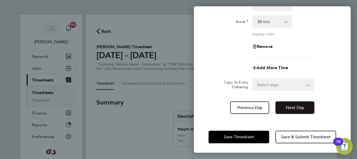
click at [297, 108] on span "Next Day" at bounding box center [295, 107] width 18 height 5
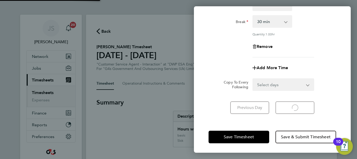
scroll to position [70, 0]
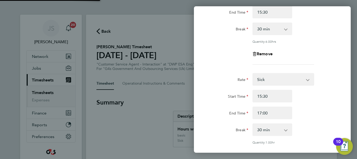
select select "30"
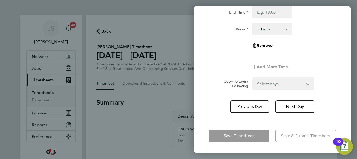
click at [323, 44] on div "Remove" at bounding box center [273, 45] width 132 height 13
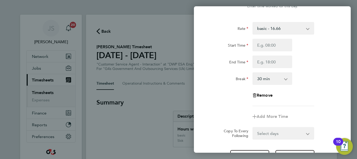
scroll to position [0, 0]
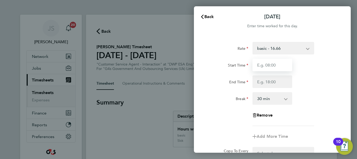
click at [277, 66] on input "Start Time" at bounding box center [273, 65] width 40 height 13
type input "09:00"
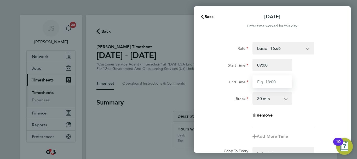
click at [277, 76] on input "End Time" at bounding box center [273, 81] width 40 height 13
type input "17:00"
click at [318, 83] on div "End Time 17:00" at bounding box center [273, 81] width 132 height 13
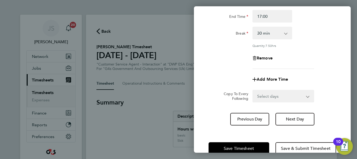
scroll to position [77, 0]
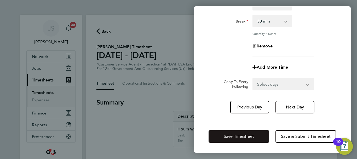
click at [242, 137] on span "Save Timesheet" at bounding box center [239, 136] width 30 height 5
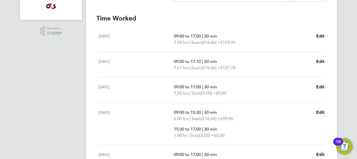
scroll to position [147, 0]
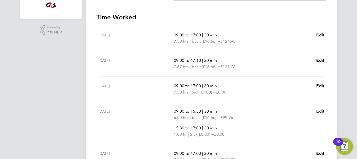
drag, startPoint x: 249, startPoint y: 97, endPoint x: 321, endPoint y: 111, distance: 73.6
click at [321, 111] on ul "[DATE] 09:00 to 17:00 | 30 min 7.50 hrs | basic (£16.66) = £124.95 Edit [DATE] …" at bounding box center [212, 117] width 230 height 182
click at [321, 111] on span "Edit" at bounding box center [321, 111] width 8 height 5
select select "30"
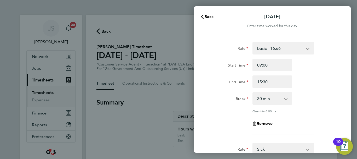
click at [324, 106] on div "Rate basic - 16.66 Annual Leave Sick Bank Holiday System Issue Not Paid x2 - 32…" at bounding box center [273, 88] width 128 height 92
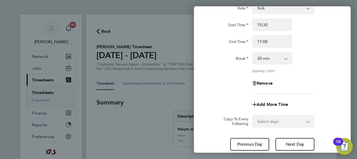
scroll to position [147, 0]
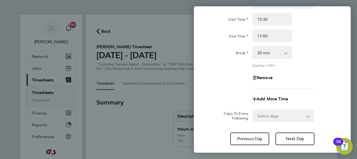
click at [284, 52] on select "0 min 15 min 30 min 45 min 60 min 75 min" at bounding box center [269, 53] width 32 height 12
select select "0"
click at [253, 47] on select "0 min 15 min 30 min 45 min 60 min 75 min" at bounding box center [269, 53] width 32 height 12
click at [311, 68] on div "Rate Sick Annual Leave Bank Holiday System Issue Not Paid x2 - 32.79 basic - 16…" at bounding box center [273, 42] width 128 height 92
click at [338, 102] on div "Add More Time" at bounding box center [273, 99] width 132 height 13
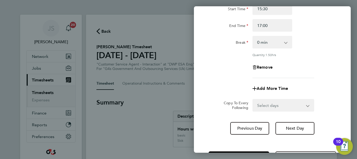
scroll to position [178, 0]
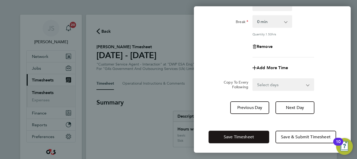
click at [241, 133] on button "Save Timesheet" at bounding box center [239, 137] width 61 height 13
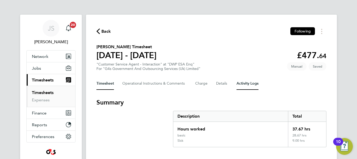
click at [252, 81] on Logs-tab "Activity Logs" at bounding box center [248, 83] width 22 height 13
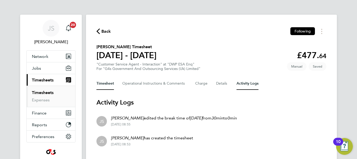
click at [102, 81] on button "Timesheet" at bounding box center [106, 83] width 18 height 13
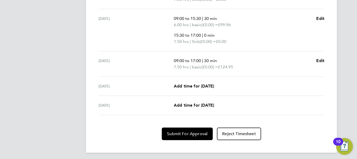
scroll to position [241, 0]
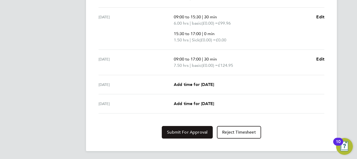
click at [190, 132] on span "Submit For Approval" at bounding box center [187, 132] width 41 height 5
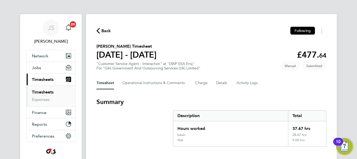
scroll to position [0, 0]
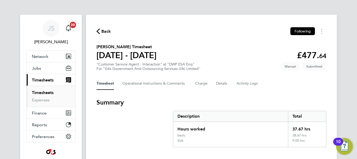
click at [70, 25] on span "20" at bounding box center [73, 25] width 6 height 6
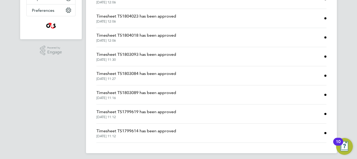
scroll to position [108, 0]
